Goal: Contribute content: Add original content to the website for others to see

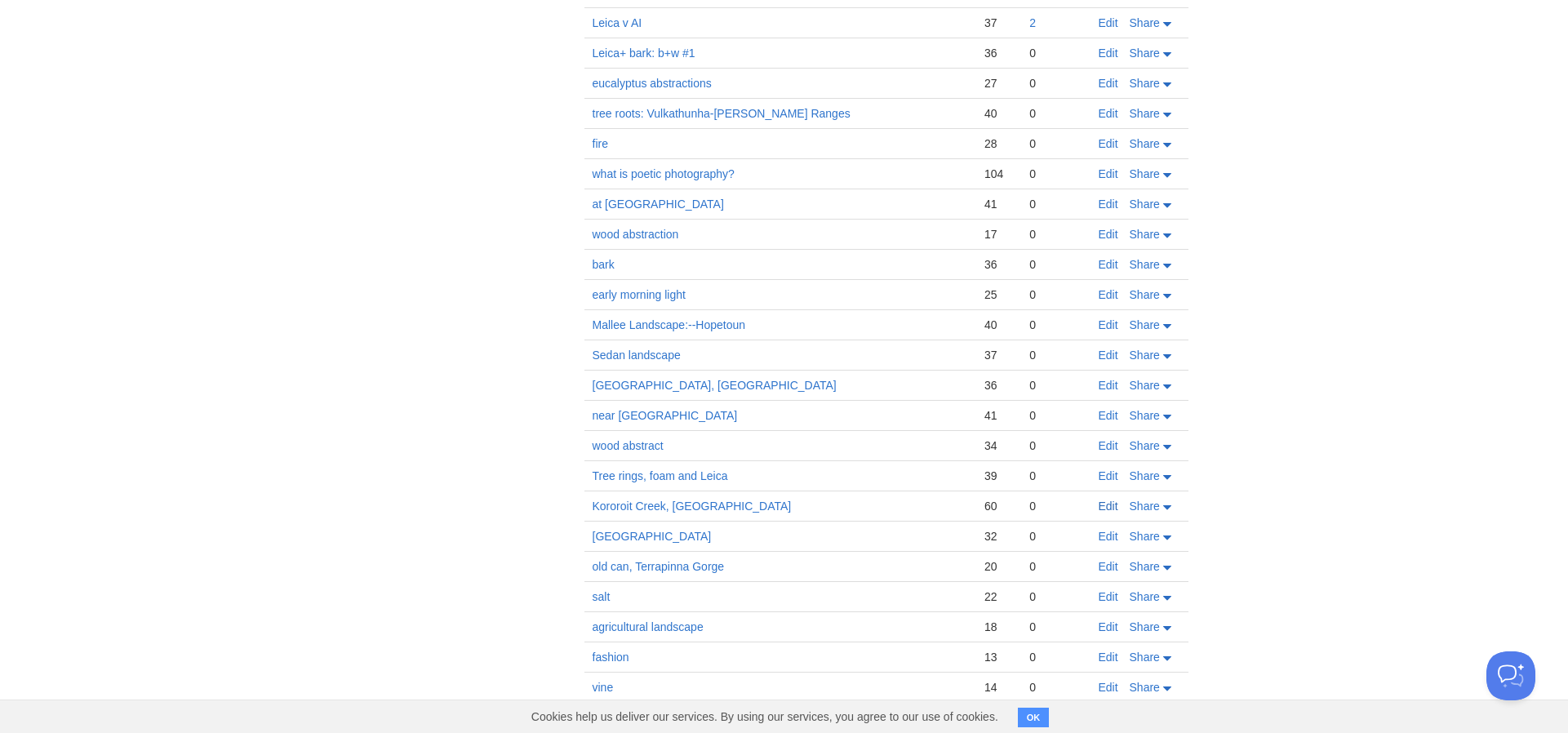
click at [1112, 506] on link "Edit" at bounding box center [1108, 505] width 19 height 13
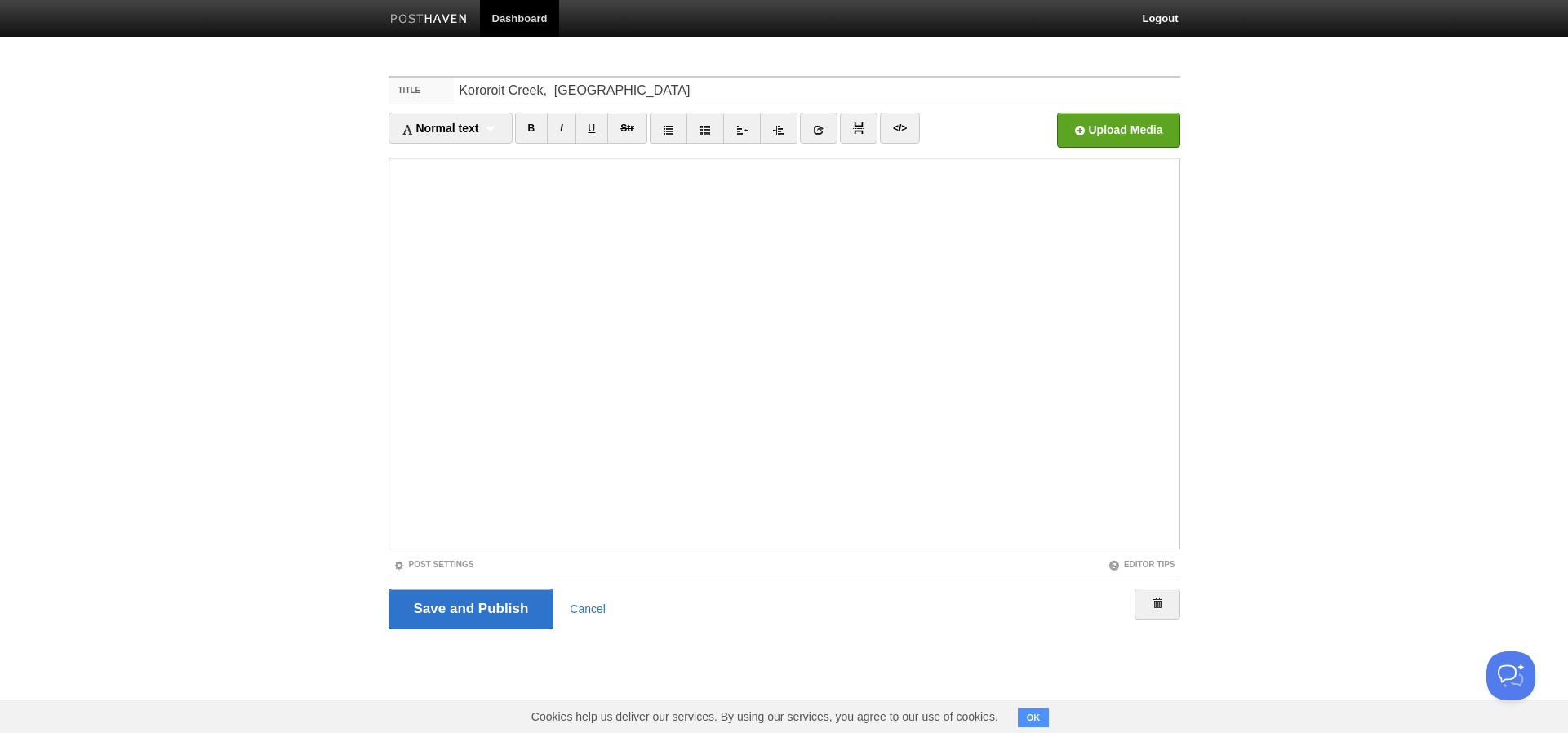
click at [482, 611] on input "Save and Publish" at bounding box center [470, 609] width 166 height 41
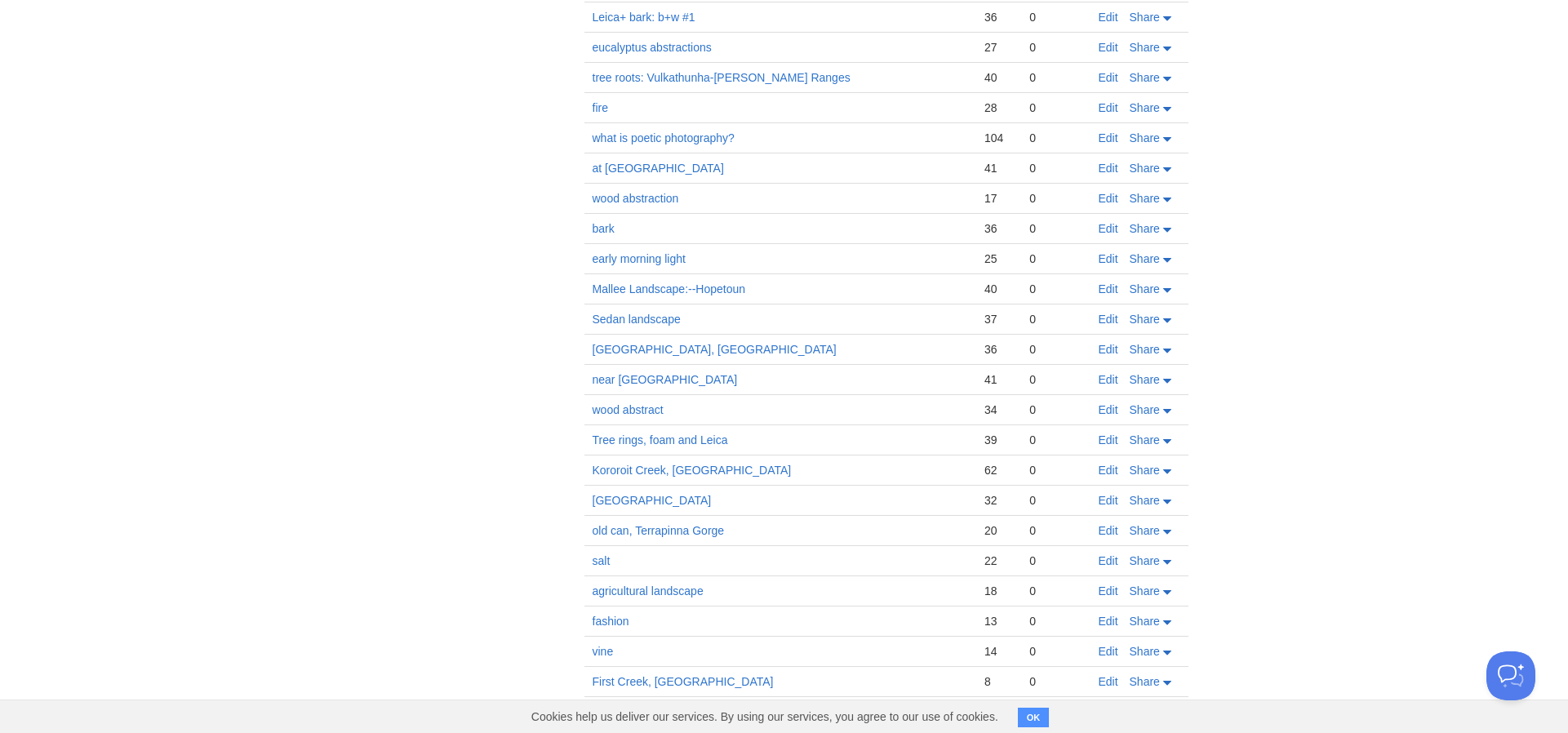
scroll to position [1350, 0]
click at [683, 466] on link "Kororoit Creek, [GEOGRAPHIC_DATA]" at bounding box center [691, 469] width 199 height 13
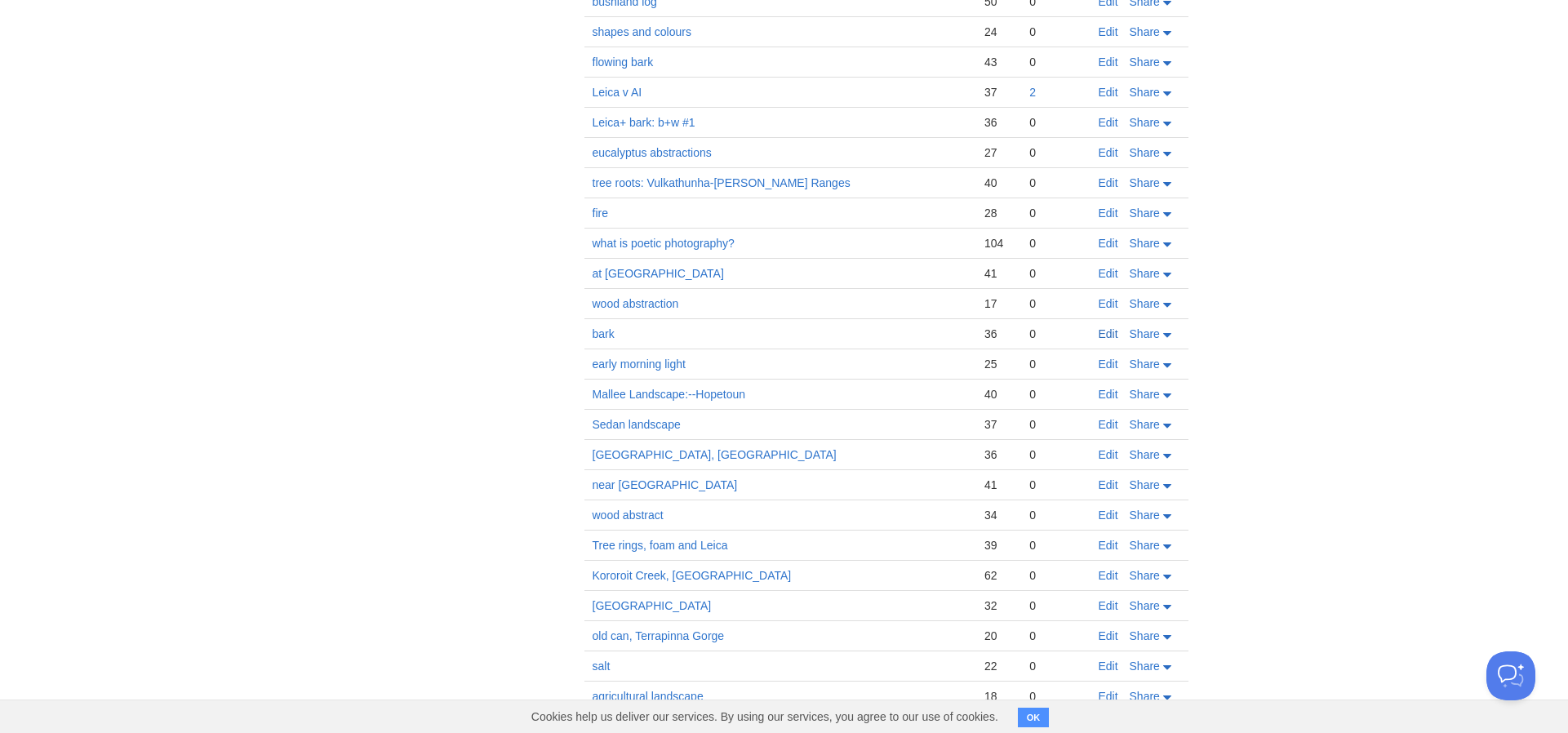
scroll to position [1256, 0]
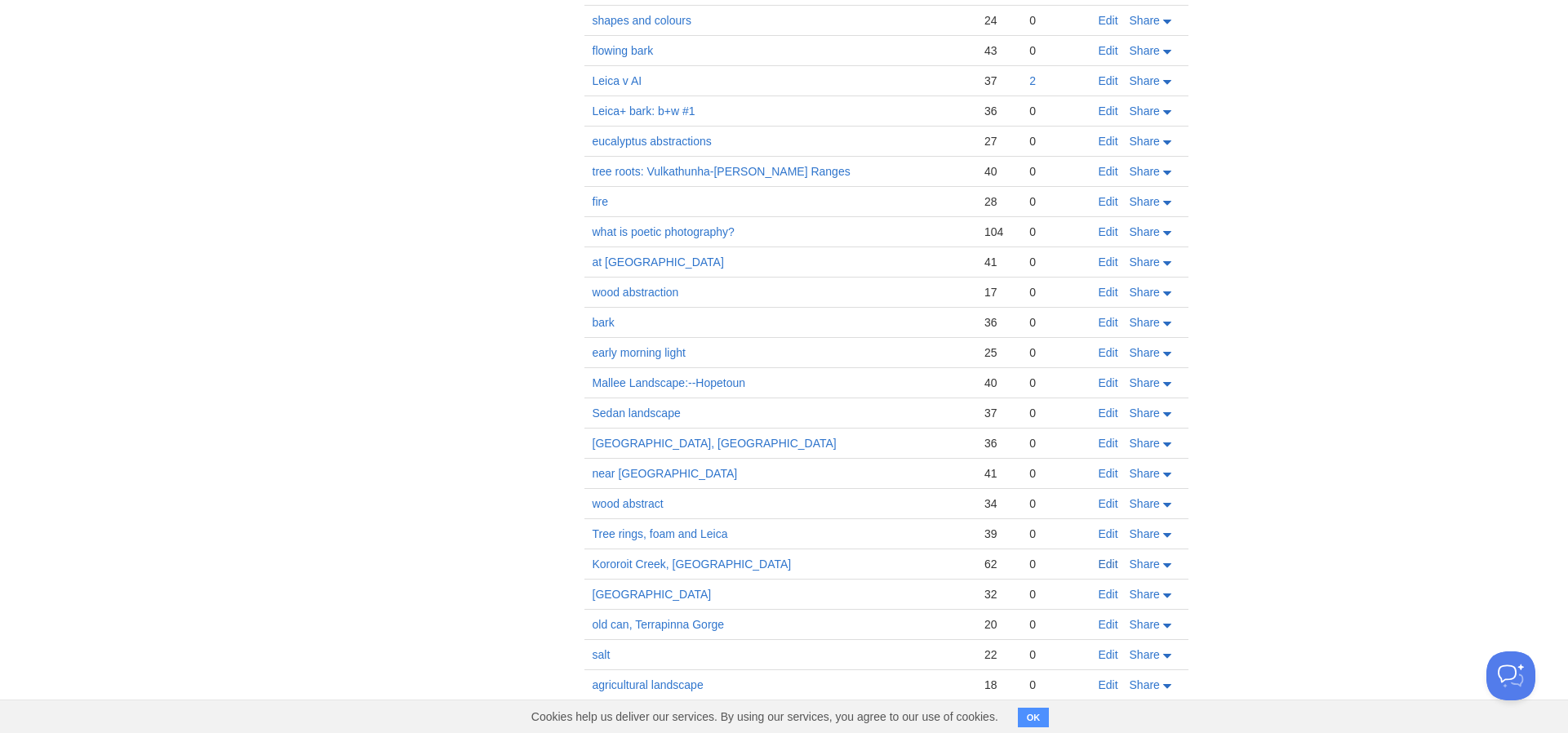
click at [1112, 561] on link "Edit" at bounding box center [1108, 563] width 19 height 13
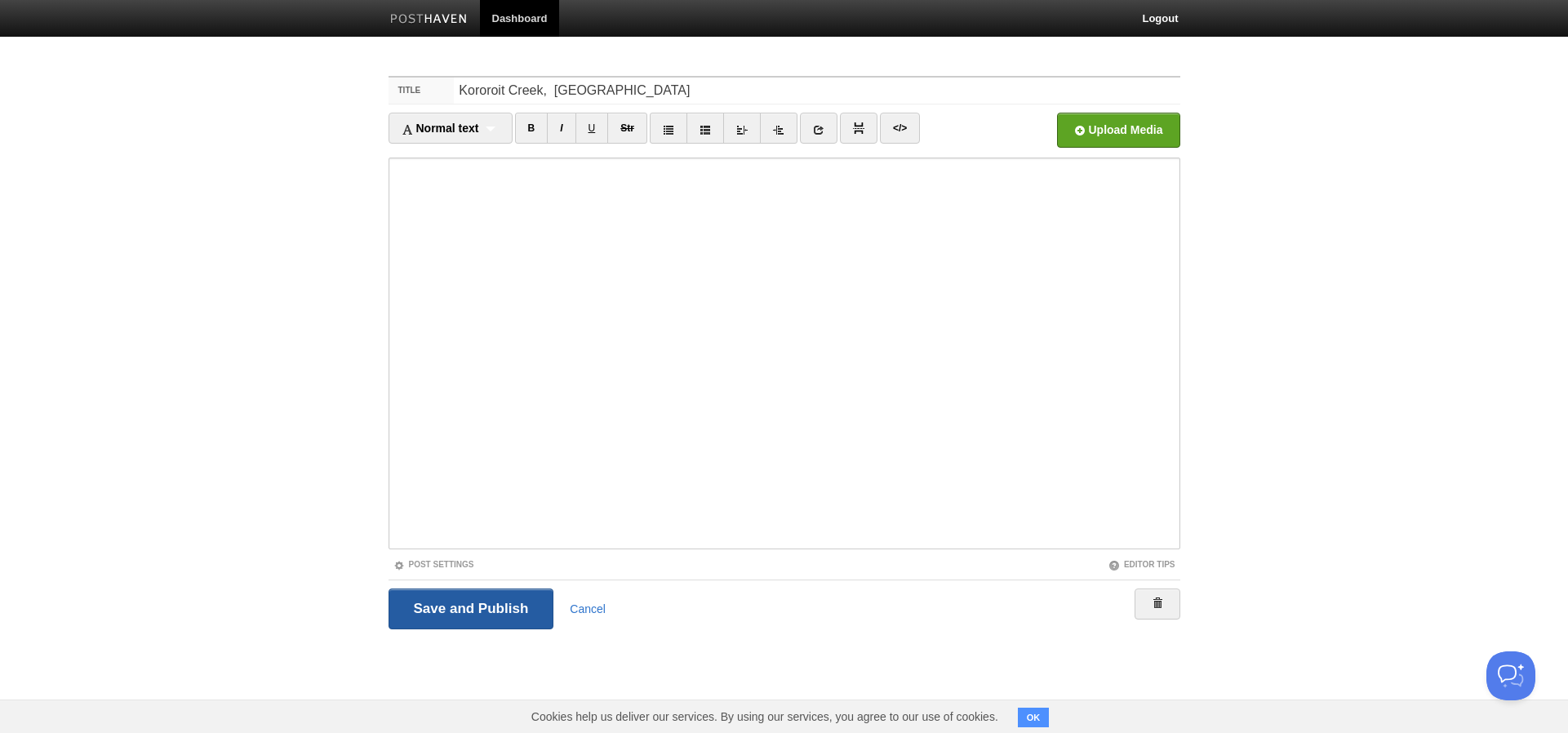
click at [483, 605] on input "Save and Publish" at bounding box center [470, 609] width 166 height 41
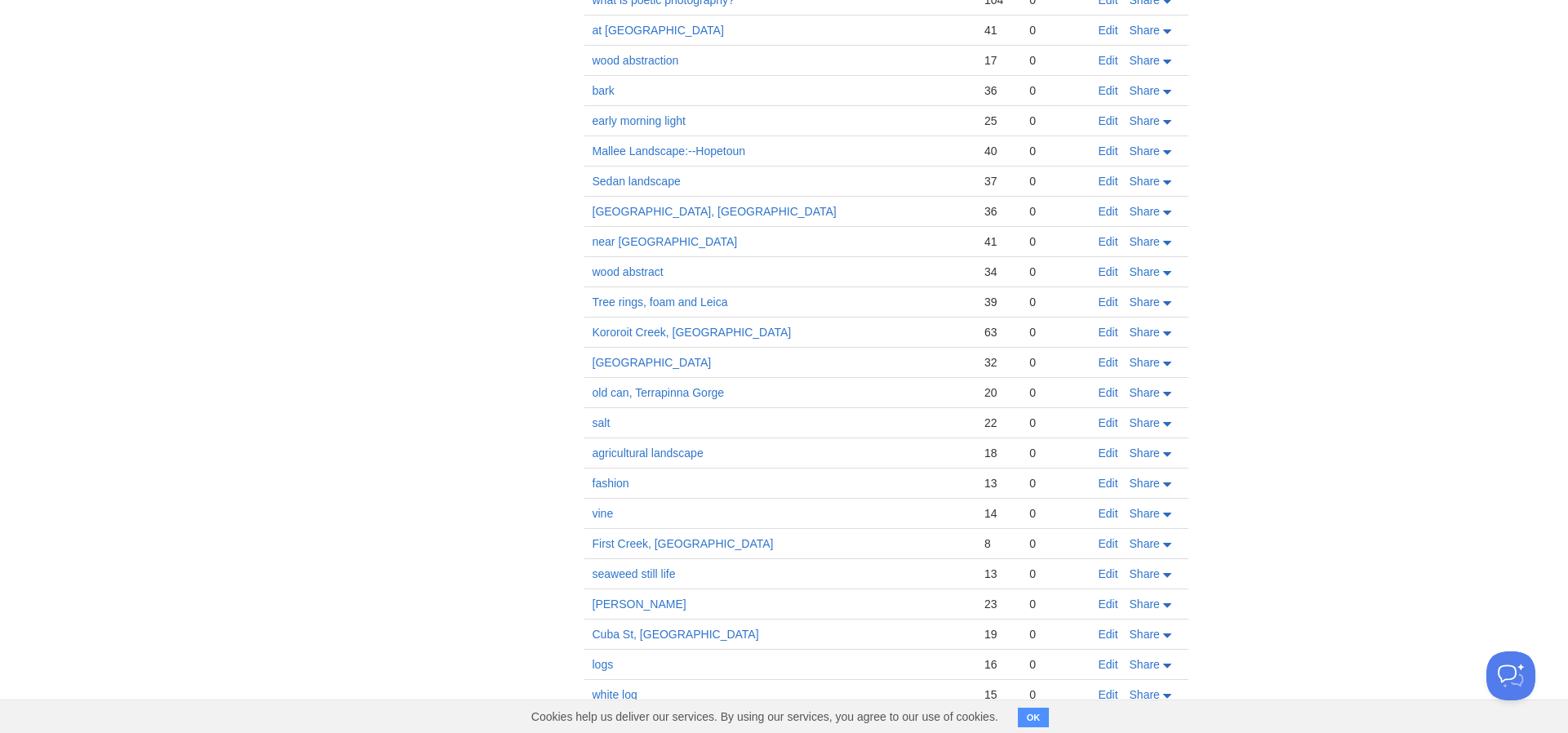
scroll to position [1487, 0]
click at [1107, 332] on link "Edit" at bounding box center [1108, 332] width 19 height 13
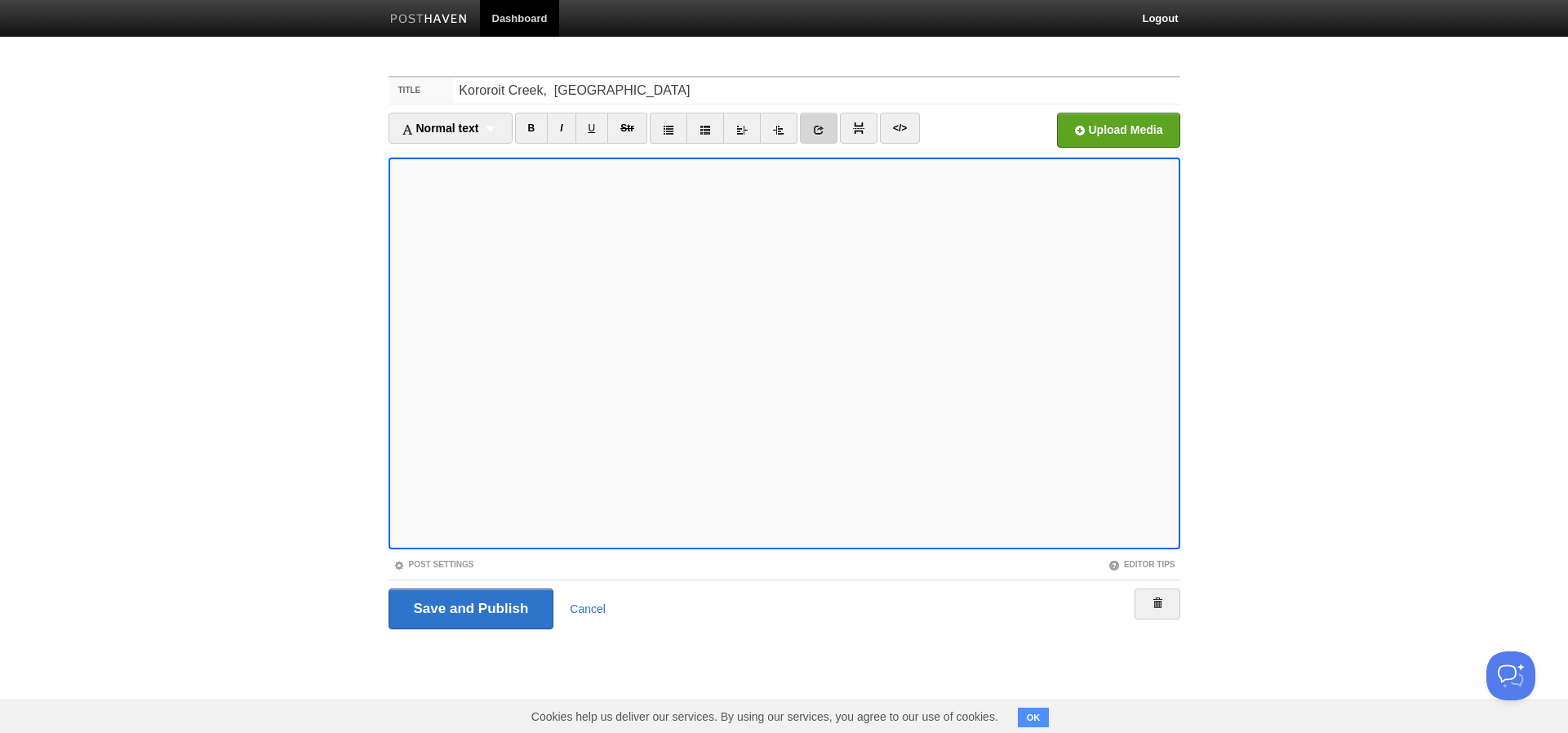
click at [821, 137] on link at bounding box center [818, 128] width 38 height 31
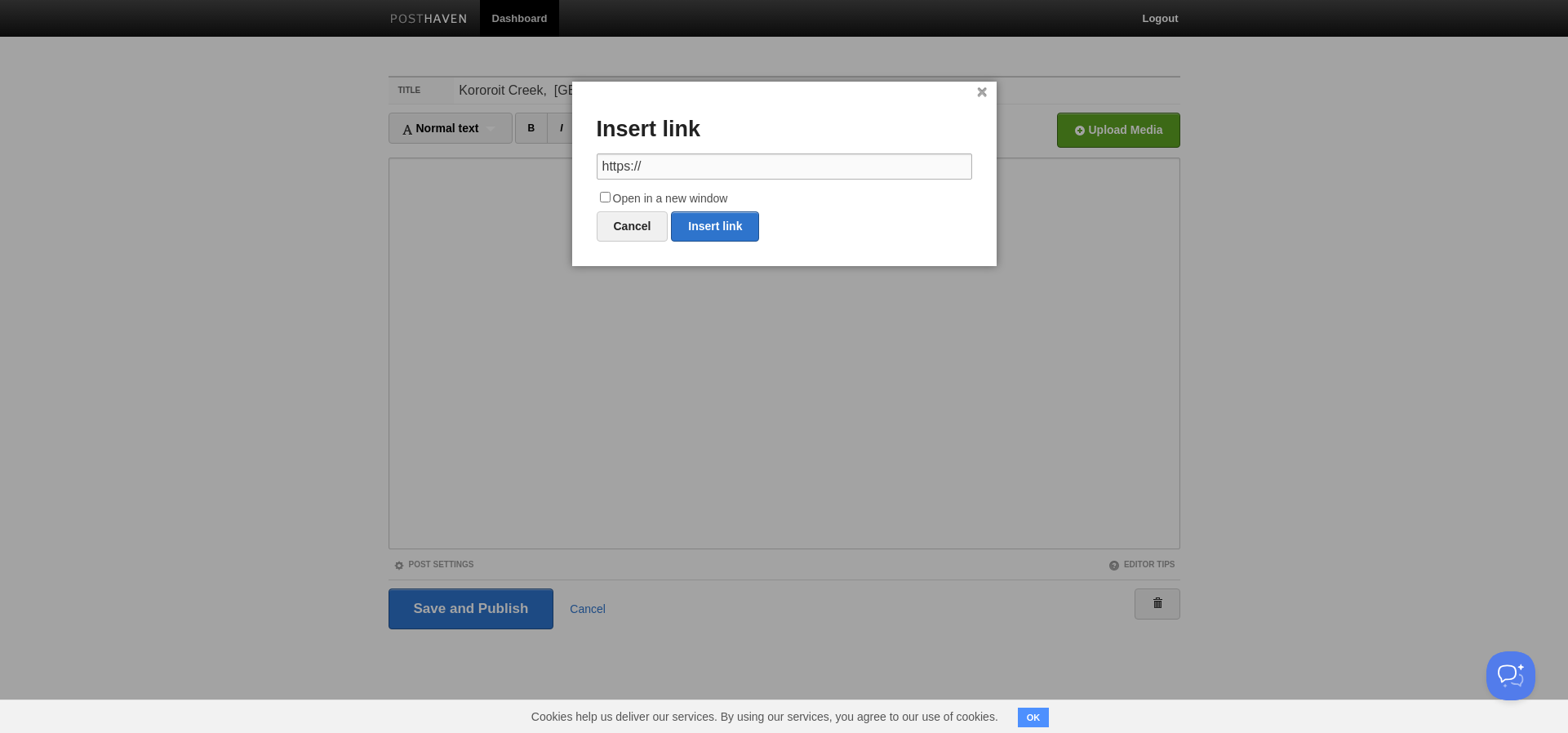
drag, startPoint x: 655, startPoint y: 160, endPoint x: 588, endPoint y: 156, distance: 67.1
click at [588, 156] on div "× Insert link https:// Open in a new window Cancel Insert link" at bounding box center [784, 173] width 424 height 185
paste input "[URL][DOMAIN_NAME]"
type input "[URL][DOMAIN_NAME]"
drag, startPoint x: 601, startPoint y: 192, endPoint x: 665, endPoint y: 212, distance: 67.1
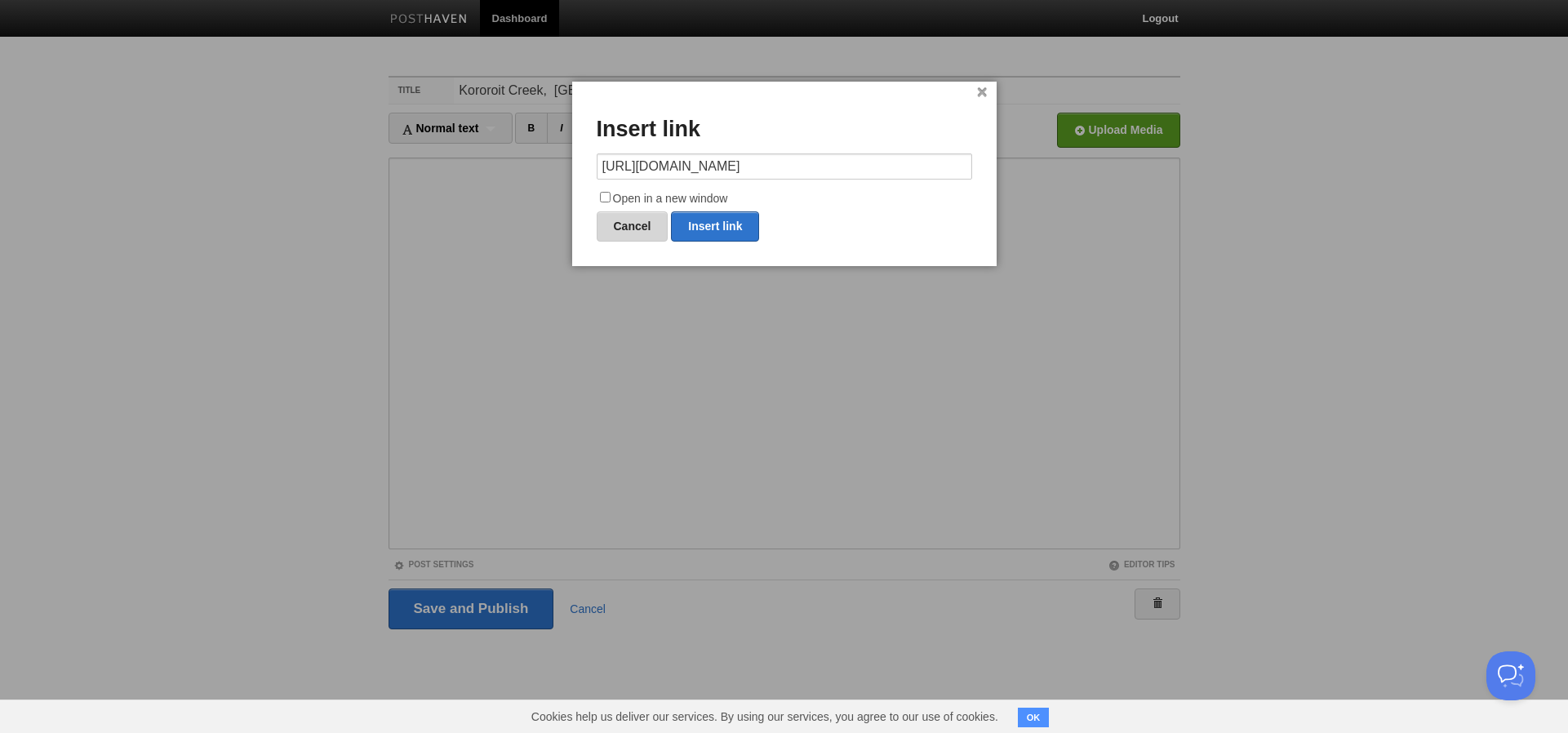
click at [601, 192] on input "Open in a new window" at bounding box center [605, 197] width 11 height 11
checkbox input "true"
click at [722, 228] on link "Insert link" at bounding box center [715, 226] width 88 height 30
type input "https://"
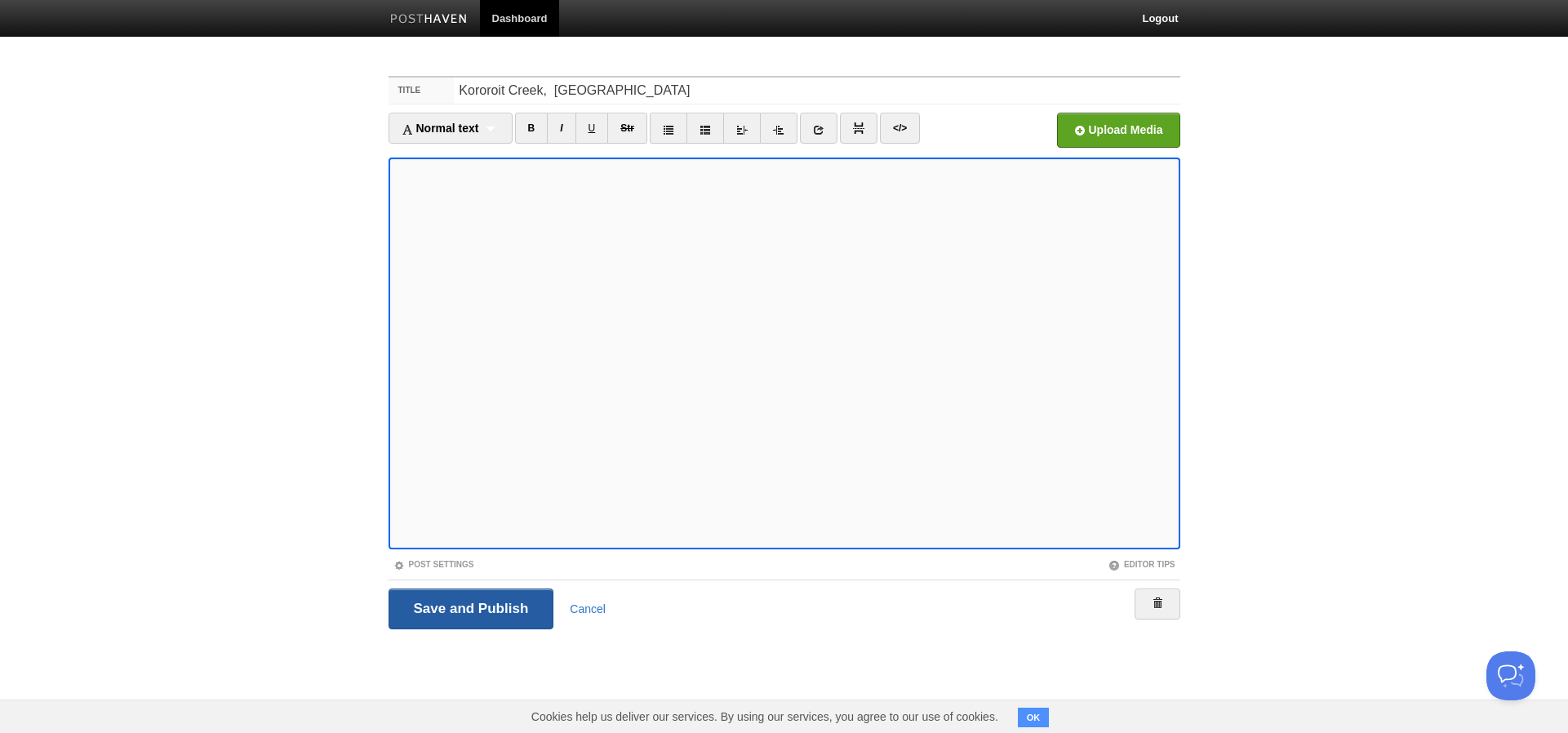
click at [497, 604] on input "Save and Publish" at bounding box center [470, 609] width 166 height 41
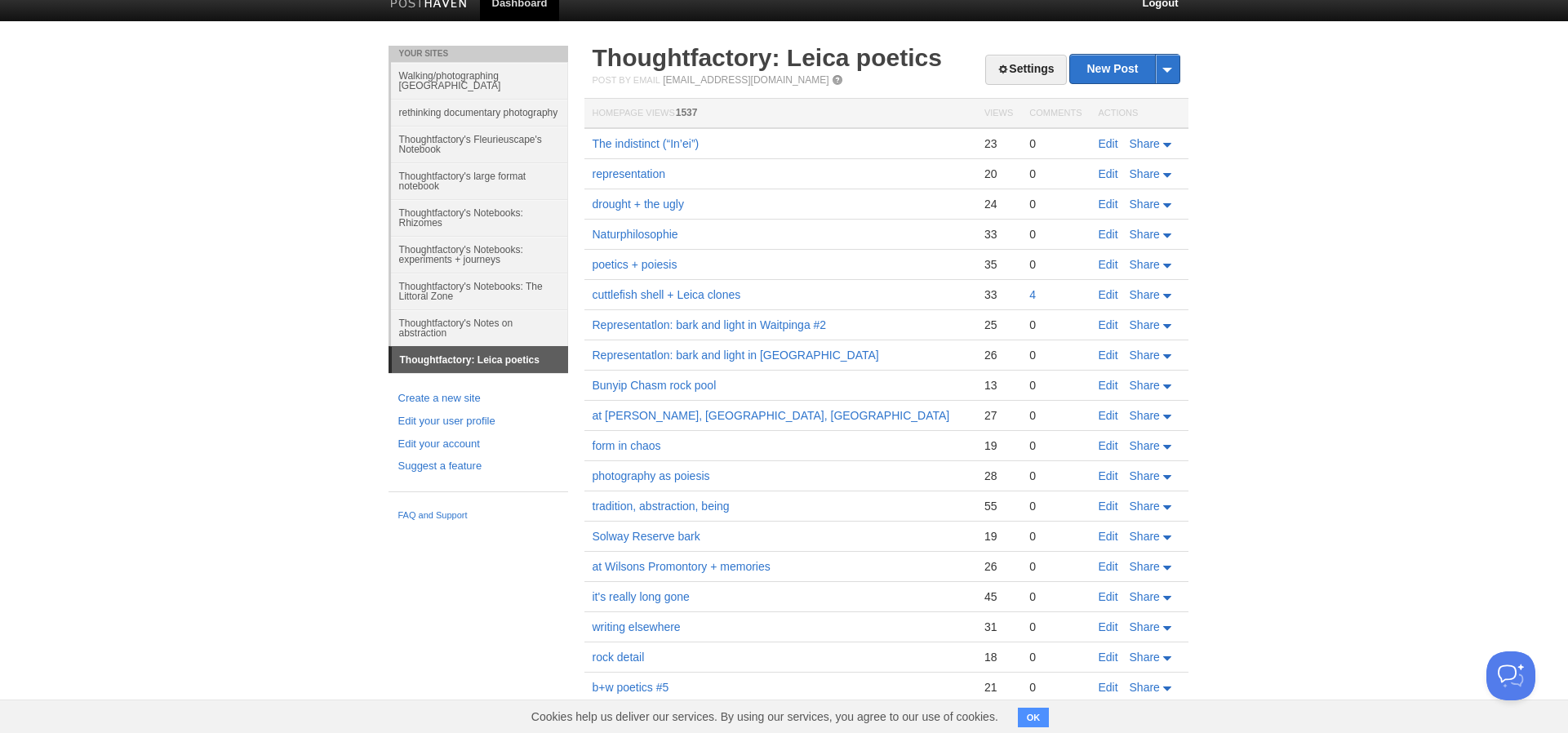
scroll to position [18, 0]
